Goal: Information Seeking & Learning: Learn about a topic

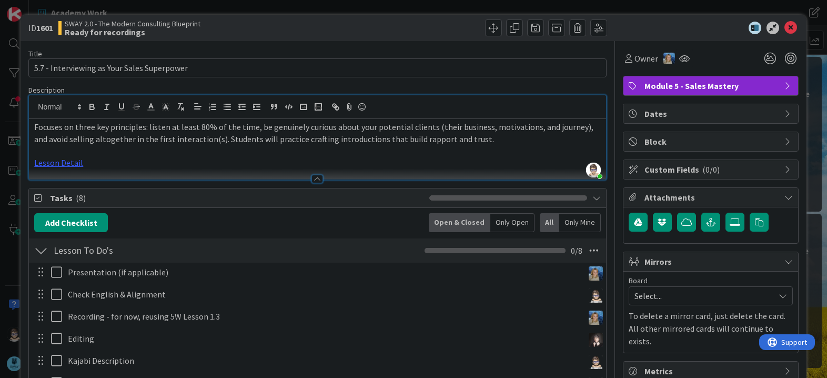
scroll to position [103, 0]
click at [785, 28] on icon at bounding box center [791, 28] width 13 height 13
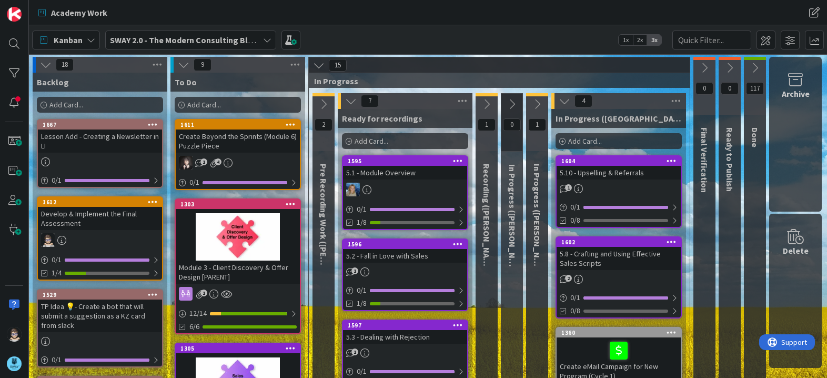
click at [267, 41] on icon at bounding box center [267, 40] width 8 height 8
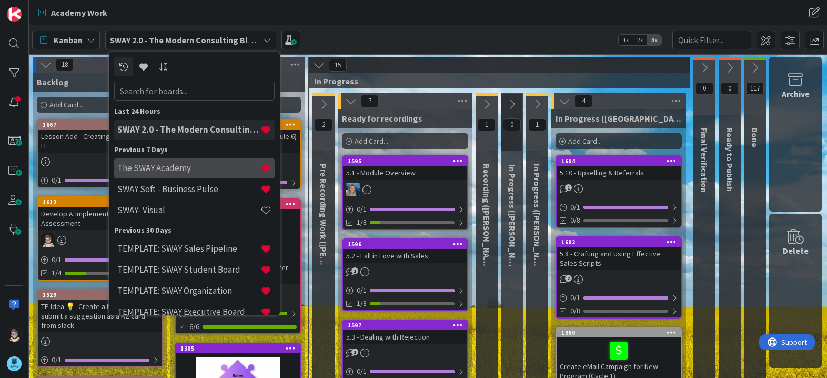
click at [202, 170] on h4 "The SWAY Academy" at bounding box center [188, 168] width 143 height 11
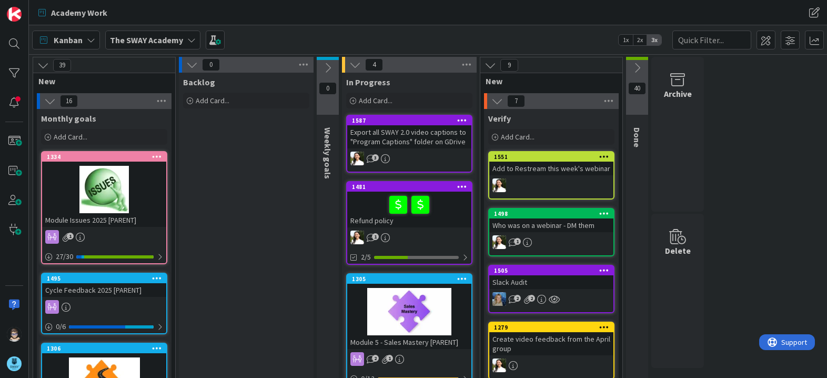
click at [188, 38] on icon at bounding box center [191, 40] width 8 height 8
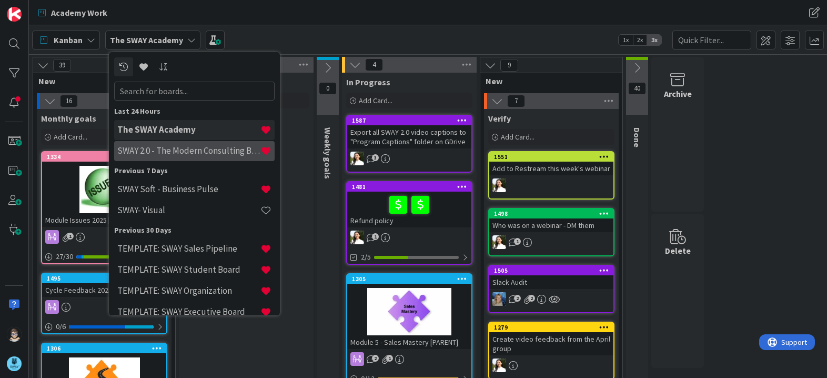
click at [180, 153] on h4 "SWAY 2.0 - The Modern Consulting Blueprint" at bounding box center [188, 150] width 143 height 11
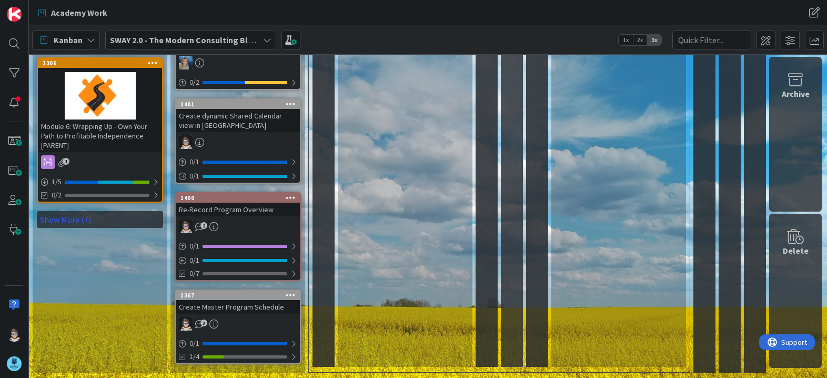
scroll to position [764, 0]
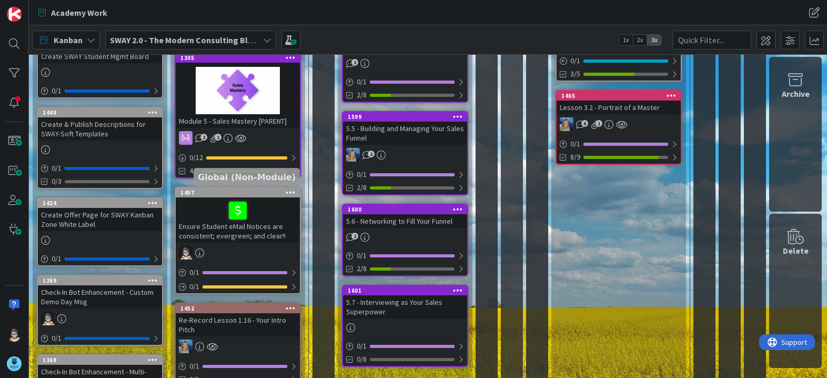
click at [257, 192] on div "1457" at bounding box center [239, 192] width 119 height 7
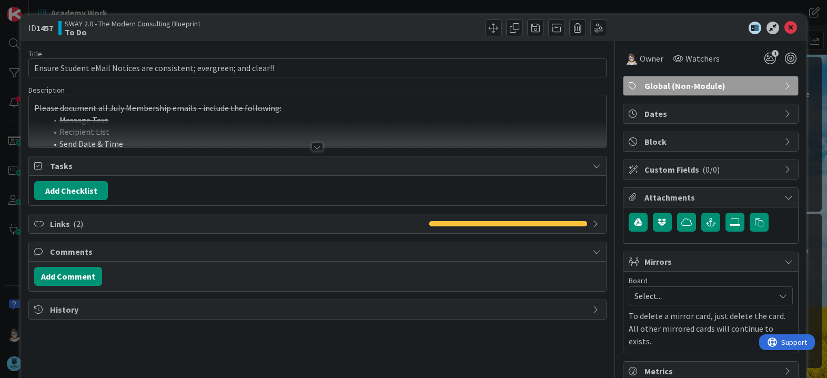
click at [312, 146] on div at bounding box center [317, 147] width 12 height 8
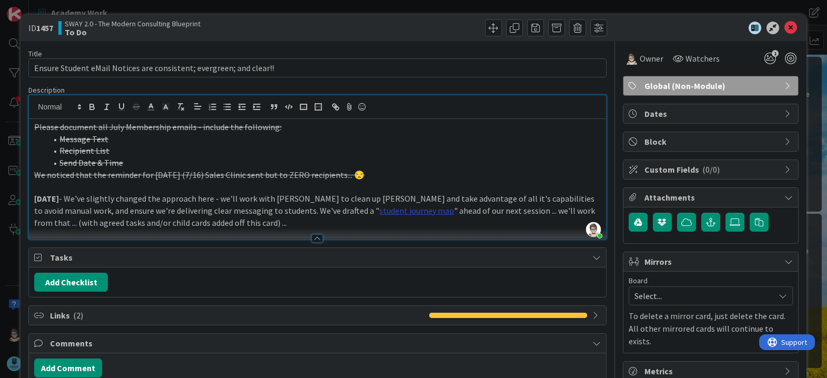
click at [379, 207] on link "student journey map" at bounding box center [416, 210] width 75 height 11
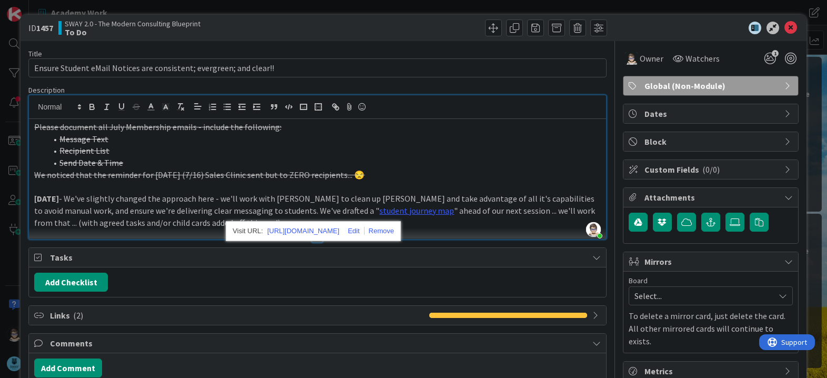
click at [483, 227] on p "[DATE] - We've slightly changed the approach here - we'll work with [PERSON_NAM…" at bounding box center [317, 211] width 566 height 36
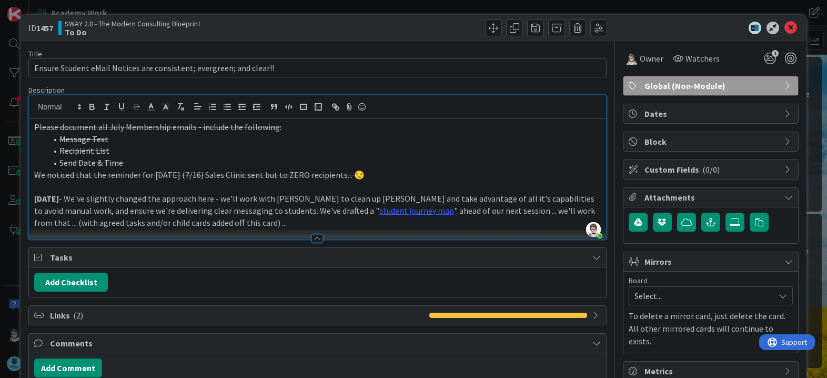
click at [371, 215] on p "[DATE] - We've slightly changed the approach here - we'll work with [PERSON_NAM…" at bounding box center [317, 211] width 566 height 36
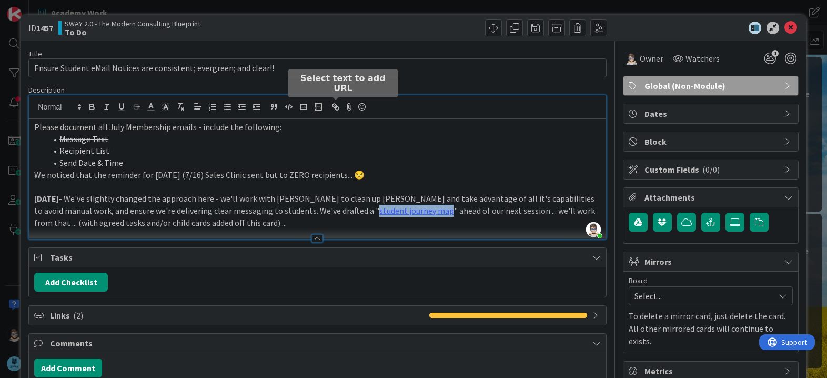
click at [335, 109] on icon "button" at bounding box center [335, 106] width 9 height 9
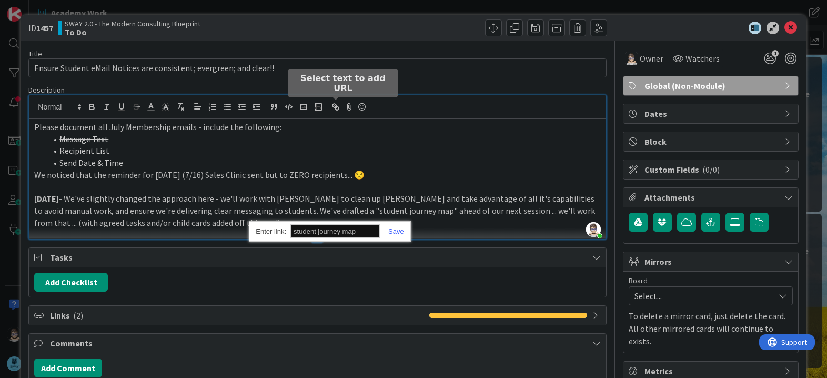
paste input "[URL][DOMAIN_NAME]"
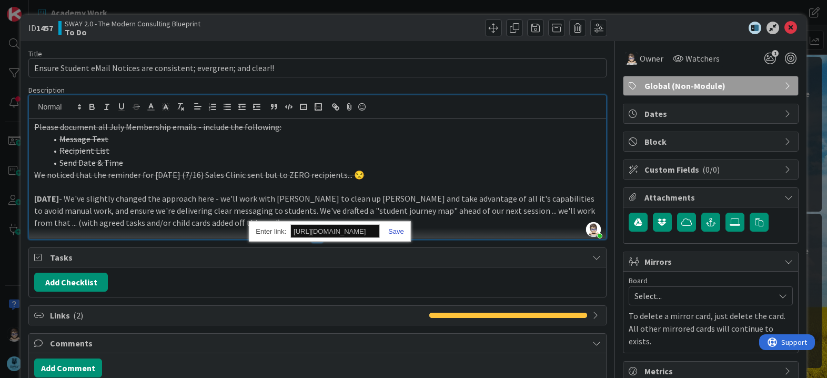
type input "[URL][DOMAIN_NAME]"
click at [398, 234] on link at bounding box center [392, 231] width 24 height 8
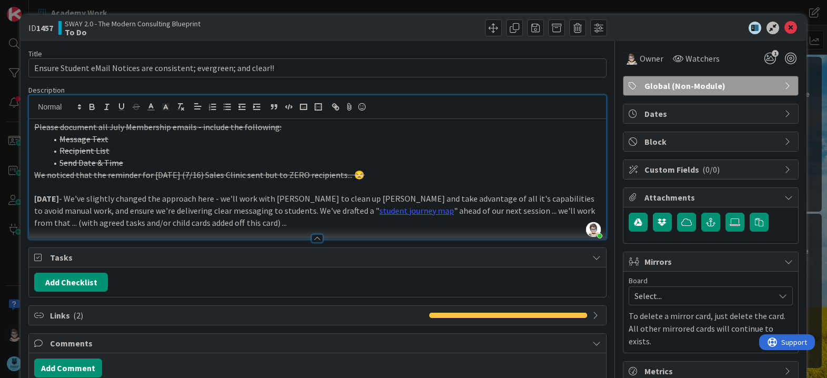
click at [415, 206] on p "[DATE] - We've slightly changed the approach here - we'll work with [PERSON_NAM…" at bounding box center [317, 211] width 566 height 36
click at [379, 214] on link "student journey map" at bounding box center [416, 210] width 75 height 11
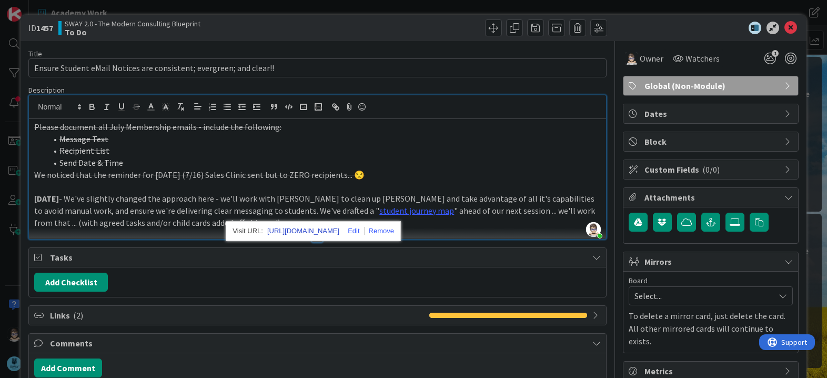
click at [335, 233] on link "[URL][DOMAIN_NAME]" at bounding box center [303, 231] width 72 height 14
click at [785, 27] on icon at bounding box center [791, 28] width 13 height 13
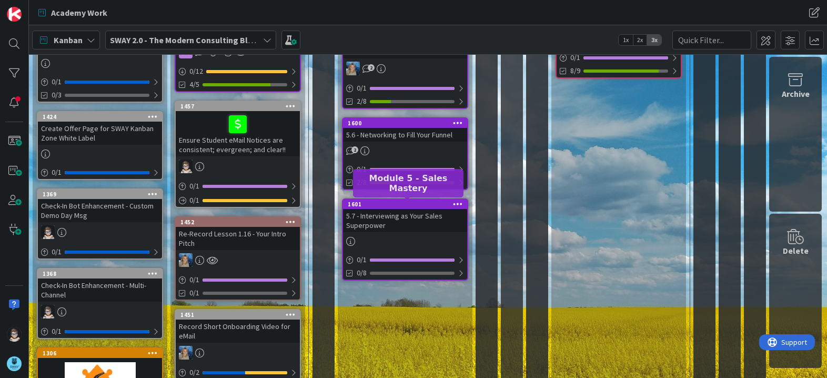
click at [404, 207] on div "1601" at bounding box center [405, 203] width 124 height 9
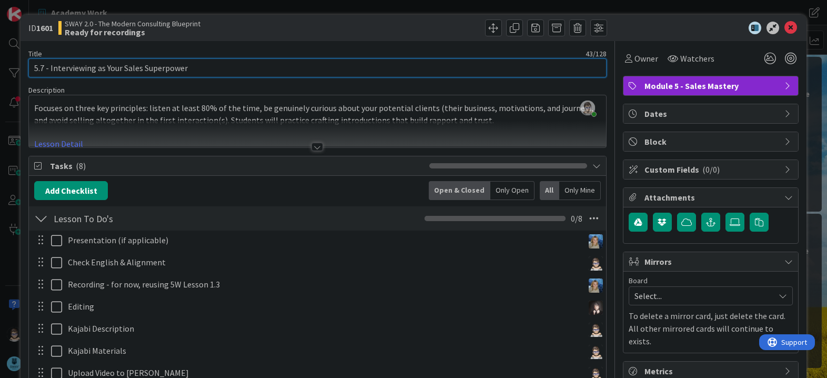
drag, startPoint x: 216, startPoint y: 75, endPoint x: 50, endPoint y: 77, distance: 165.8
click at [50, 77] on div "Title 43 / 128 5.7 - Interviewing as Your Sales Superpower Description [PERSON_…" at bounding box center [317, 296] width 578 height 510
